Goal: Task Accomplishment & Management: Complete application form

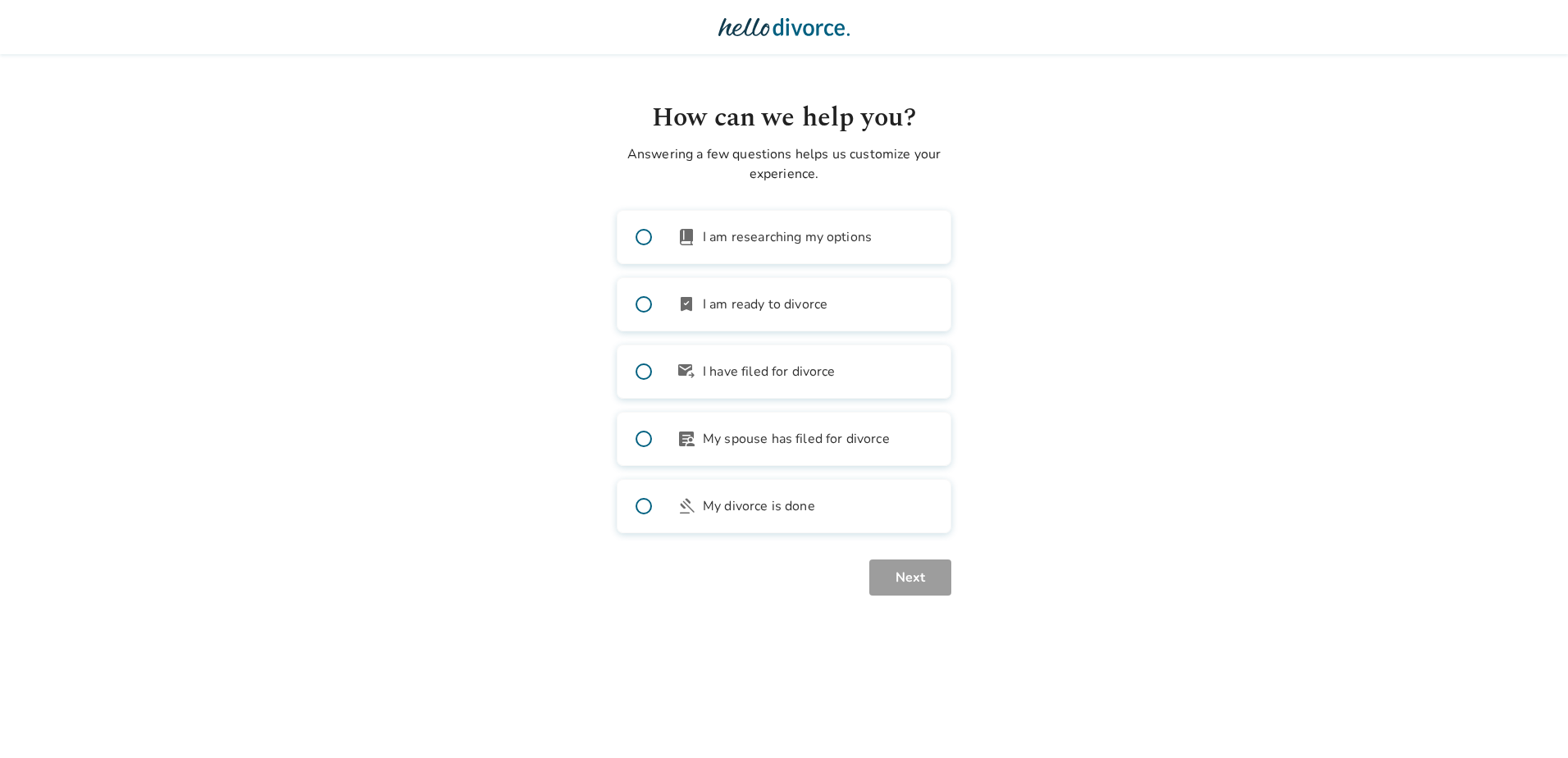
click at [1100, 354] on body "How can we help you? Answering a few questions helps us customize your experien…" at bounding box center [784, 297] width 1568 height 595
click at [1177, 377] on body "How can we help you? Answering a few questions helps us customize your experien…" at bounding box center [784, 297] width 1568 height 595
click at [430, 489] on body "How can we help you? Answering a few questions helps us customize your experien…" at bounding box center [784, 297] width 1568 height 595
